Goal: Transaction & Acquisition: Purchase product/service

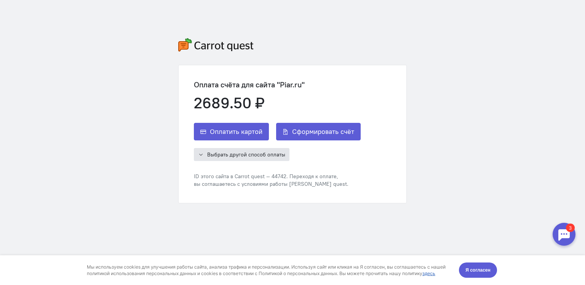
click at [248, 152] on span "Выбрать другой способ оплаты" at bounding box center [246, 154] width 78 height 7
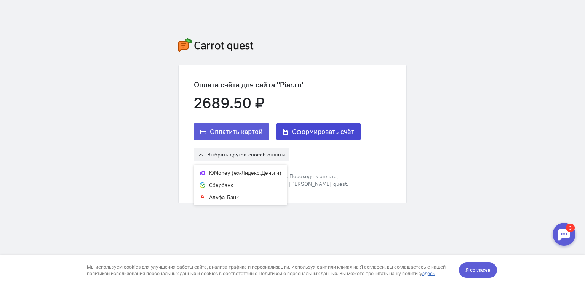
click at [319, 135] on span "Сформировать счёт" at bounding box center [323, 131] width 62 height 9
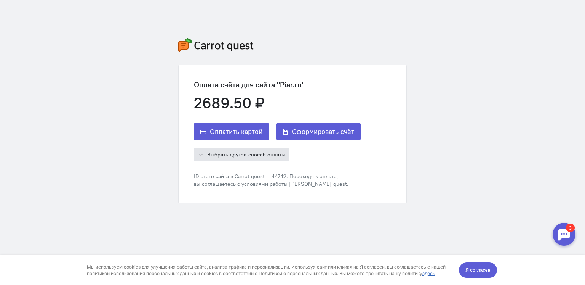
click at [244, 153] on span "Выбрать другой способ оплаты" at bounding box center [246, 154] width 78 height 7
